Goal: Information Seeking & Learning: Understand process/instructions

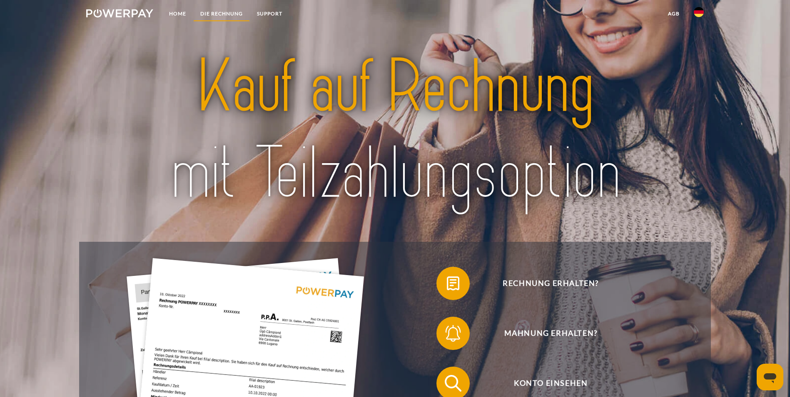
click at [218, 16] on link "DIE RECHNUNG" at bounding box center [221, 13] width 57 height 15
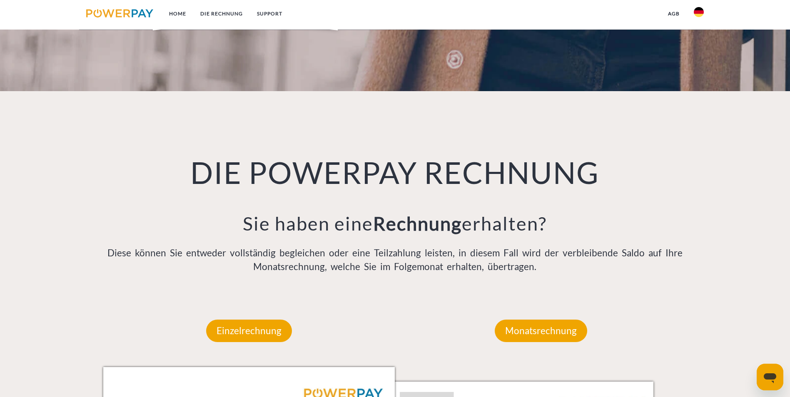
scroll to position [546, 0]
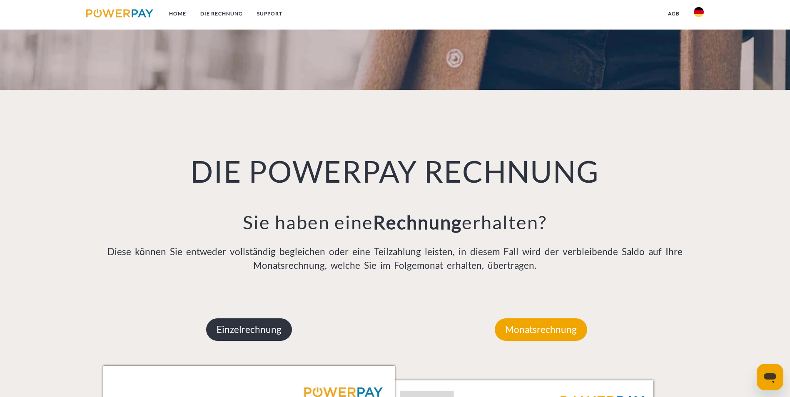
click at [276, 319] on p "Einzelrechnung" at bounding box center [249, 330] width 86 height 22
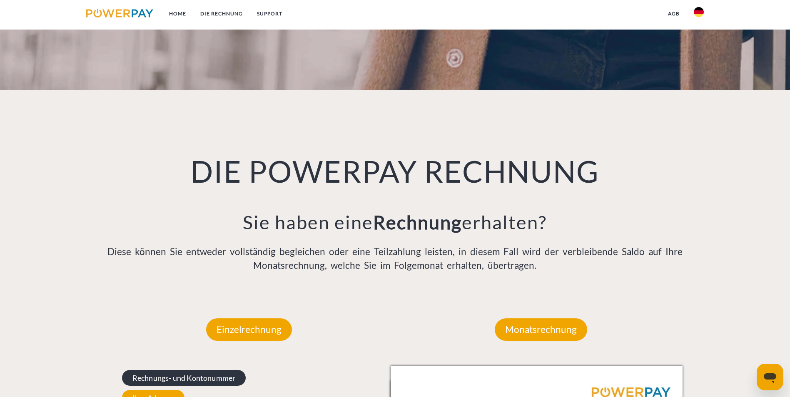
click at [169, 370] on span "Rechnungs- und Kontonummer" at bounding box center [184, 378] width 124 height 16
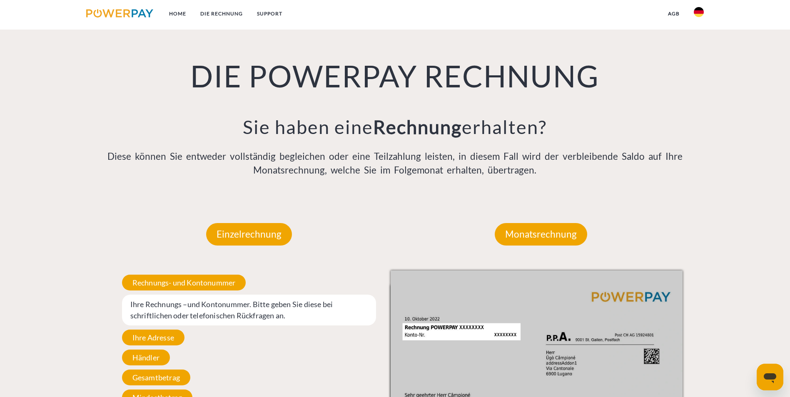
scroll to position [588, 0]
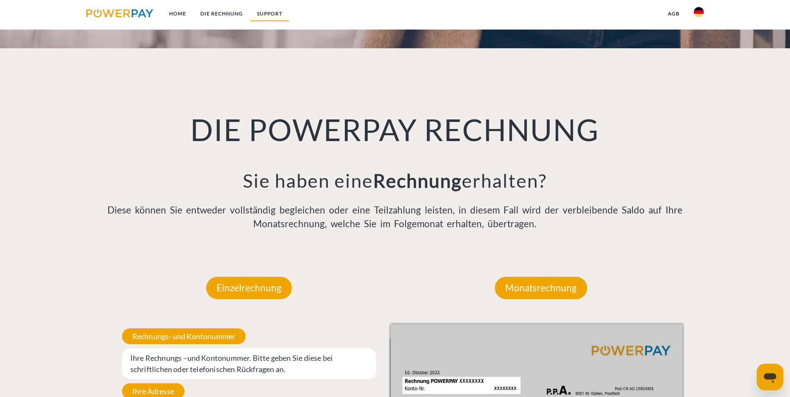
click at [271, 14] on link "SUPPORT" at bounding box center [270, 13] width 40 height 15
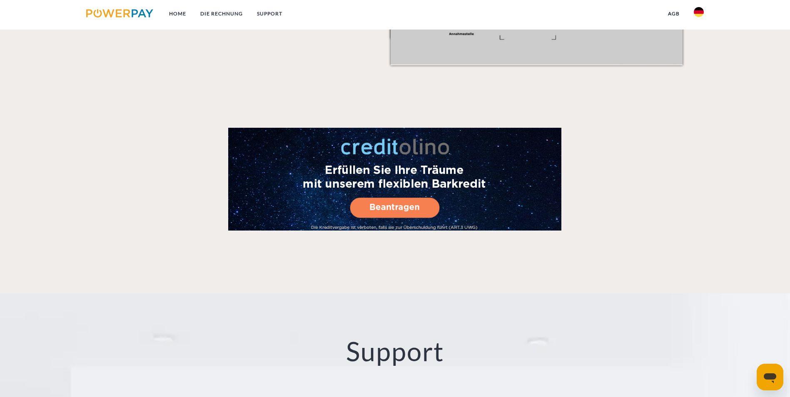
scroll to position [1464, 0]
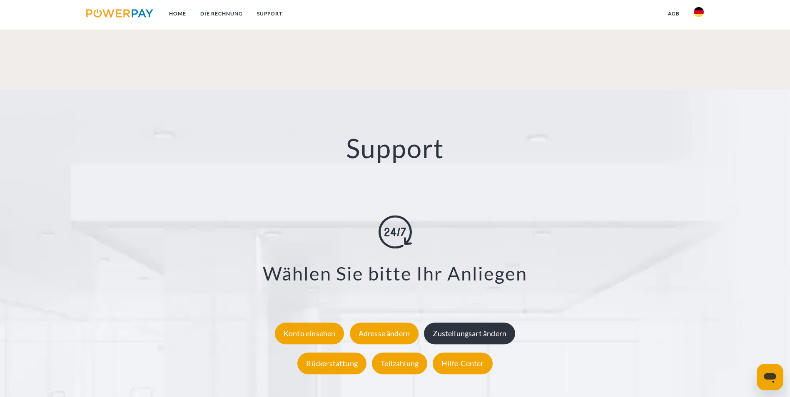
click at [465, 323] on div "Zustellungsart ändern" at bounding box center [469, 334] width 91 height 22
drag, startPoint x: 409, startPoint y: 147, endPoint x: 397, endPoint y: 146, distance: 12.1
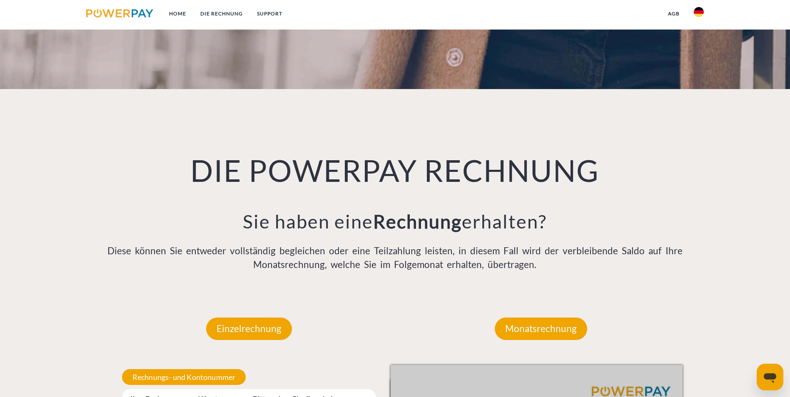
scroll to position [546, 0]
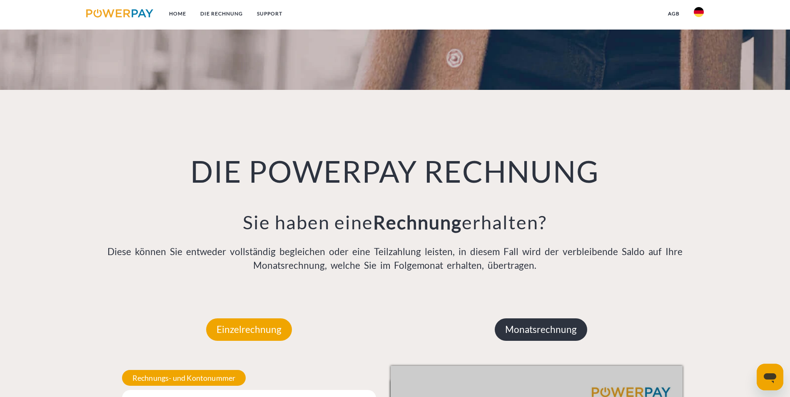
click at [554, 319] on p "Monatsrechnung" at bounding box center [541, 330] width 92 height 22
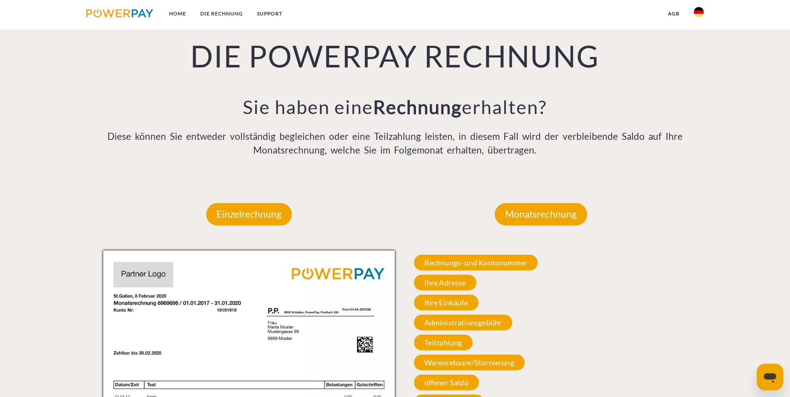
scroll to position [671, 0]
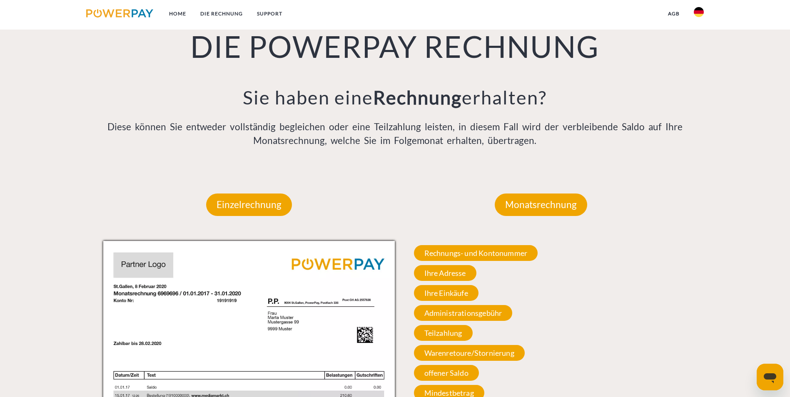
click at [773, 373] on icon "Messaging-Fenster öffnen" at bounding box center [770, 377] width 15 height 15
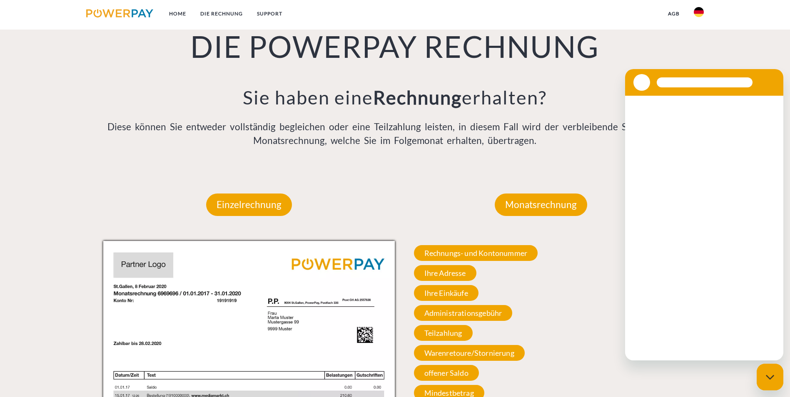
scroll to position [0, 0]
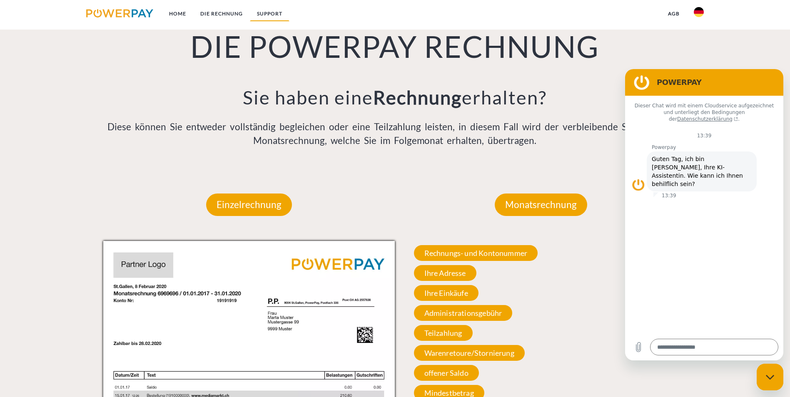
click at [266, 19] on link "SUPPORT" at bounding box center [270, 13] width 40 height 15
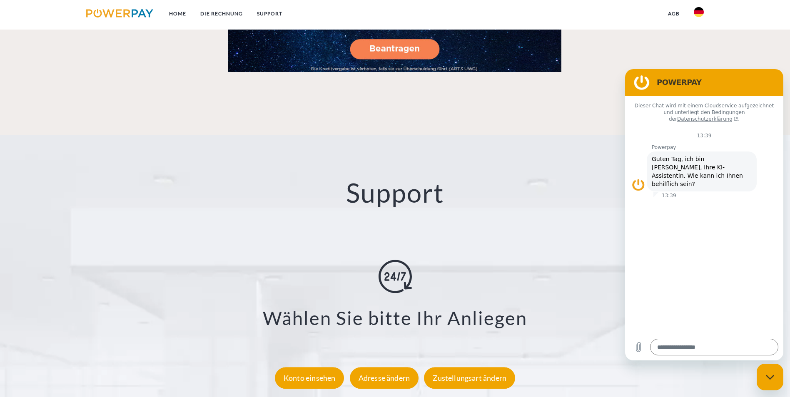
scroll to position [1464, 0]
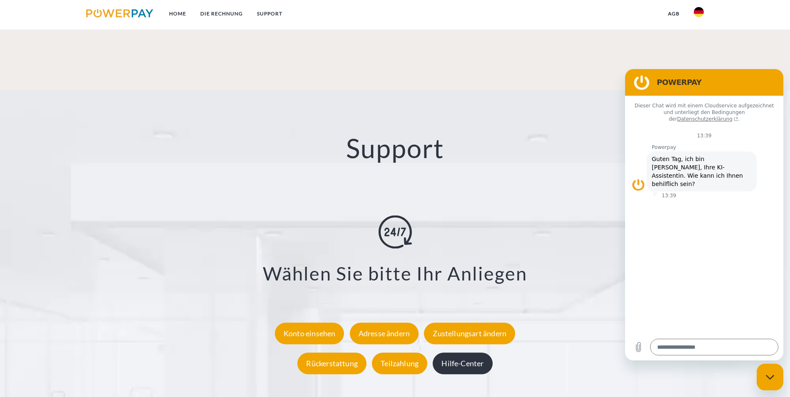
click at [478, 353] on div "Hilfe-Center" at bounding box center [463, 364] width 60 height 22
click at [125, 19] on link at bounding box center [119, 14] width 81 height 17
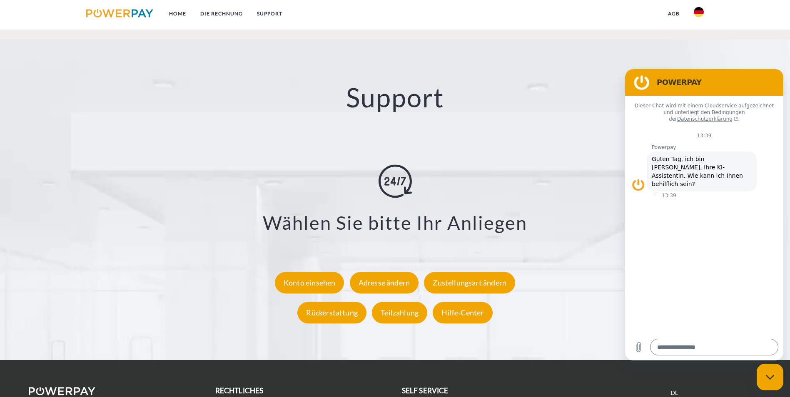
scroll to position [1530, 0]
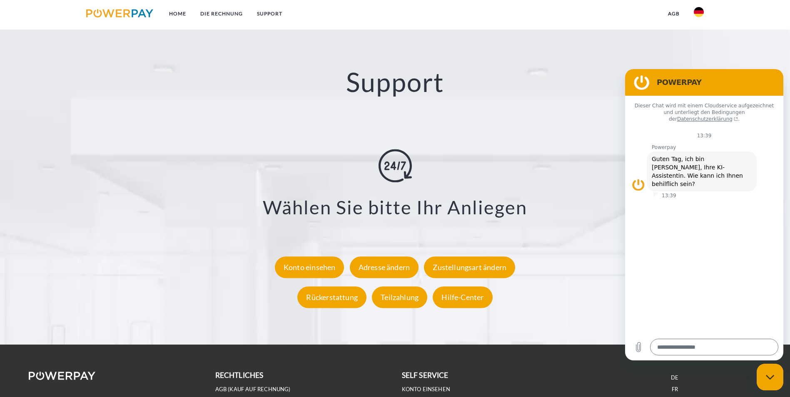
click at [691, 12] on link at bounding box center [699, 14] width 24 height 17
click at [700, 16] on img at bounding box center [699, 12] width 10 height 10
click at [680, 17] on link "agb" at bounding box center [674, 13] width 26 height 15
click at [436, 386] on link "Konto einsehen" at bounding box center [426, 389] width 49 height 7
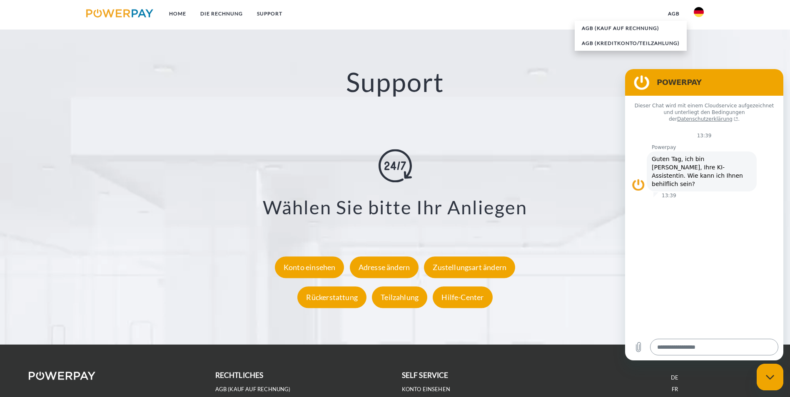
click at [690, 344] on textarea at bounding box center [714, 347] width 128 height 17
type textarea "*"
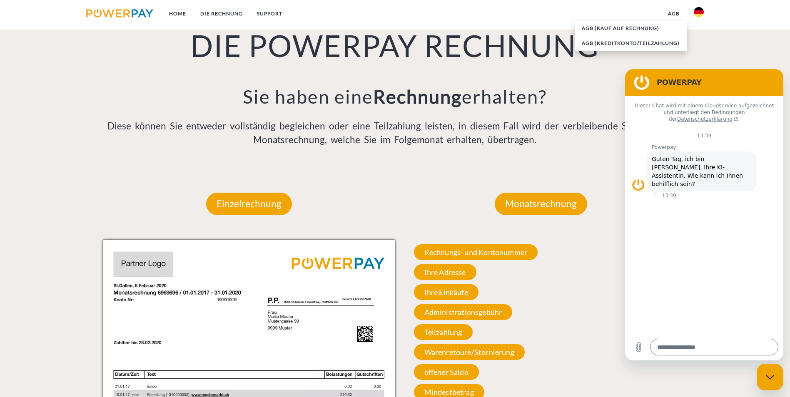
scroll to position [671, 0]
